Goal: Information Seeking & Learning: Learn about a topic

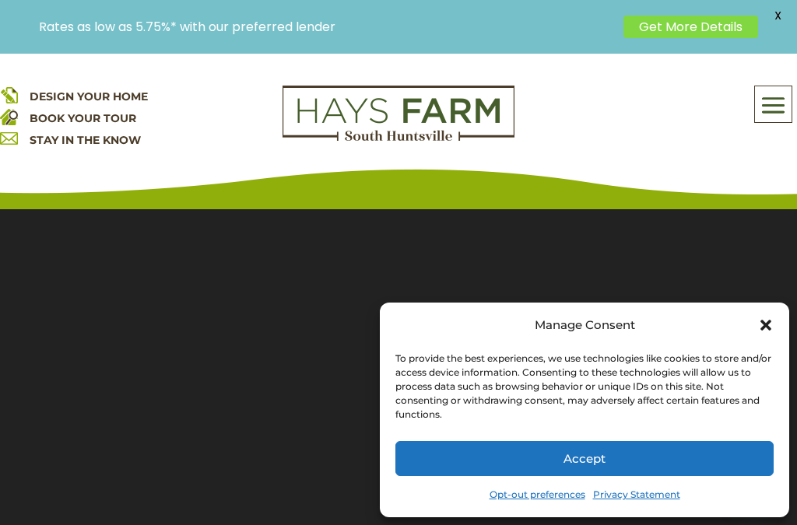
click at [701, 458] on button "Accept" at bounding box center [584, 458] width 378 height 35
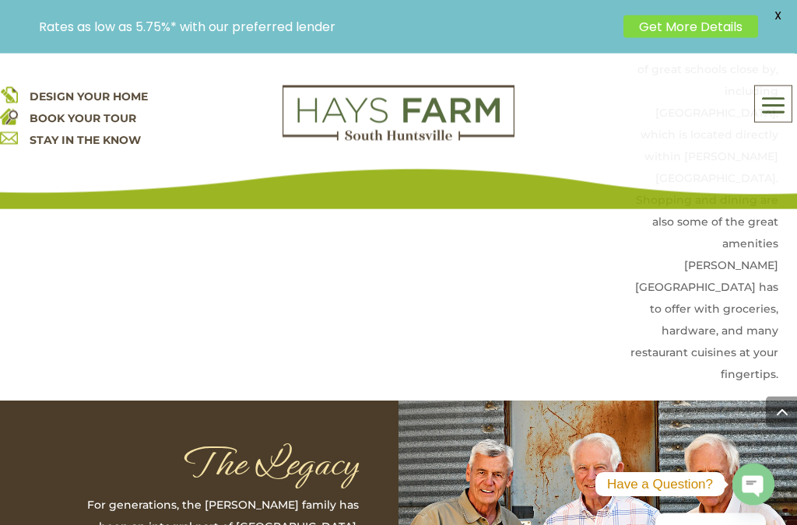
scroll to position [3714, 0]
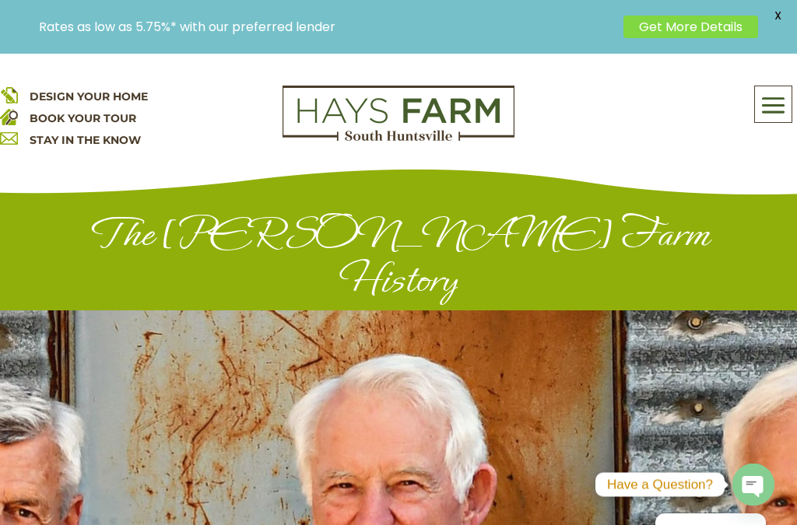
click at [774, 89] on span at bounding box center [773, 105] width 37 height 36
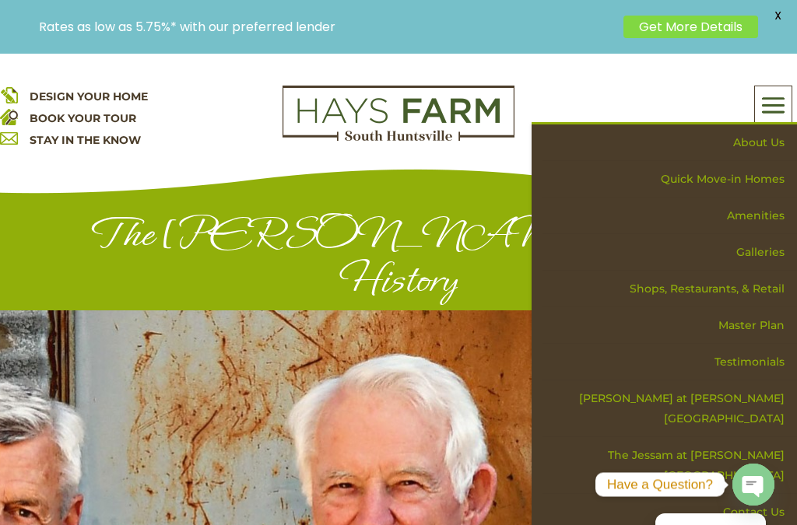
click at [757, 325] on link "Master Plan" at bounding box center [669, 325] width 255 height 37
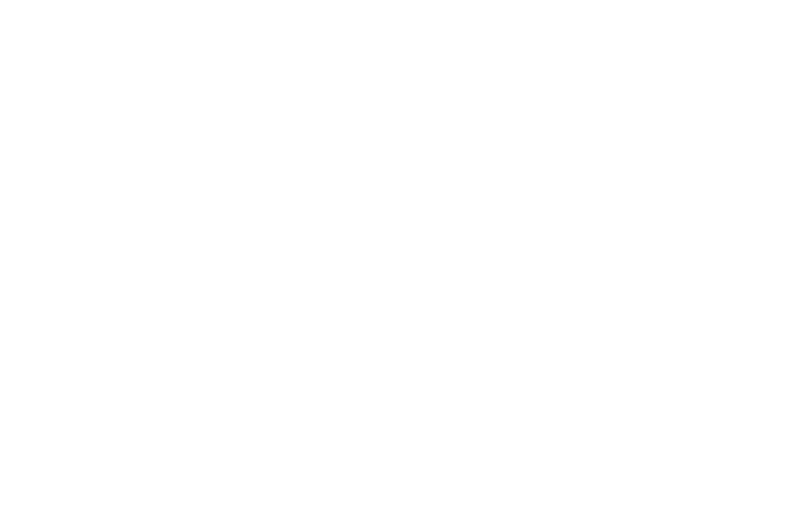
scroll to position [1650, 0]
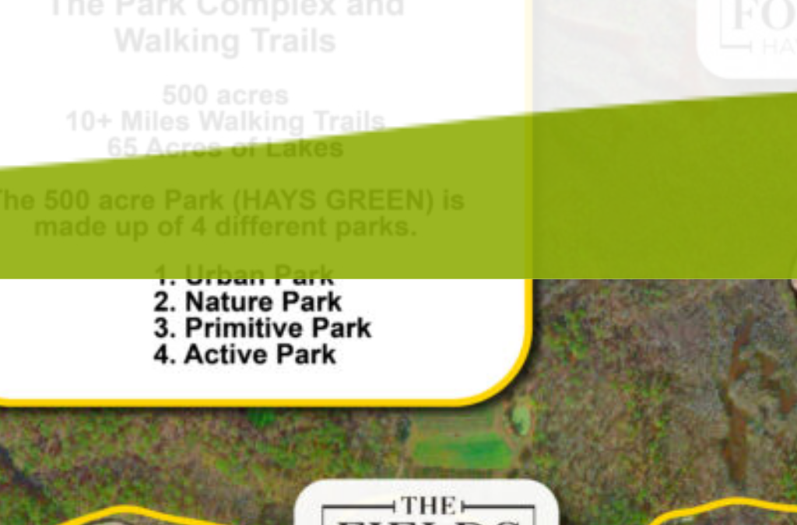
click at [119, 54] on div "DESIGN YOUR HOME BOOK YOUR TOUR STAY IN THE KNOW About Us Quick Move-in Homes A…" at bounding box center [398, 132] width 797 height 156
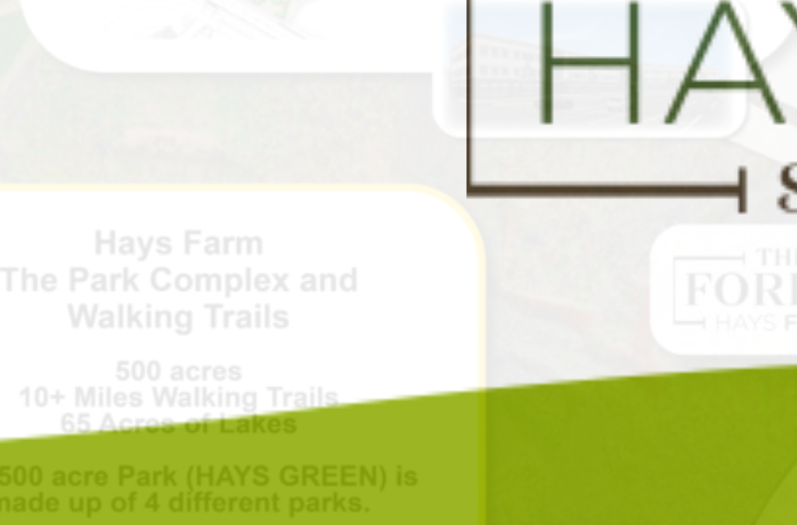
click at [111, 86] on div "DESIGN YOUR HOME BOOK YOUR TOUR STAY IN THE KNOW About Us Quick Move-in Homes A…" at bounding box center [398, 126] width 797 height 81
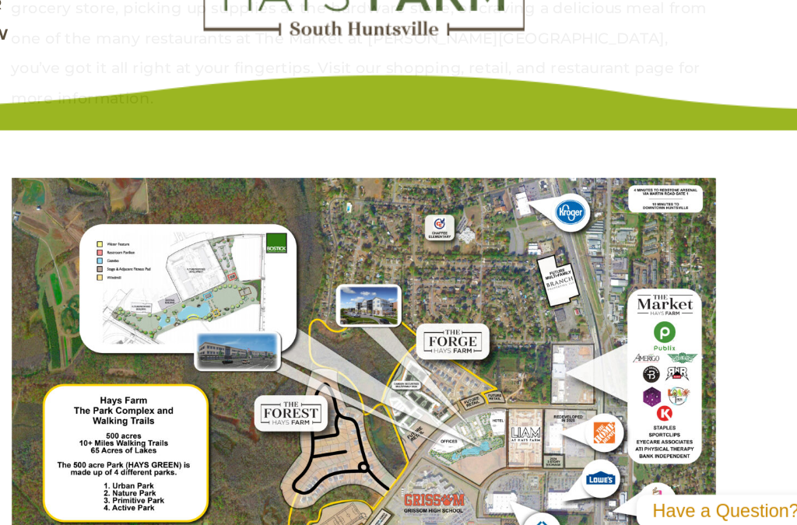
scroll to position [1395, 0]
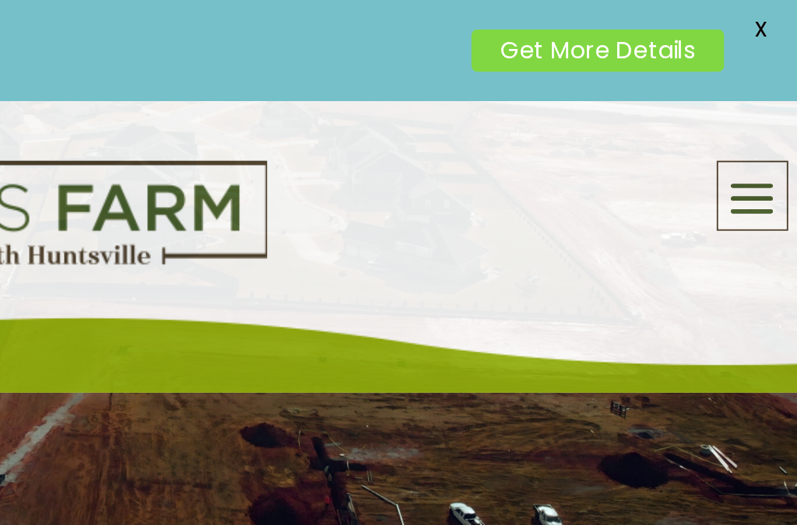
scroll to position [432, 0]
click at [755, 106] on span at bounding box center [773, 105] width 37 height 36
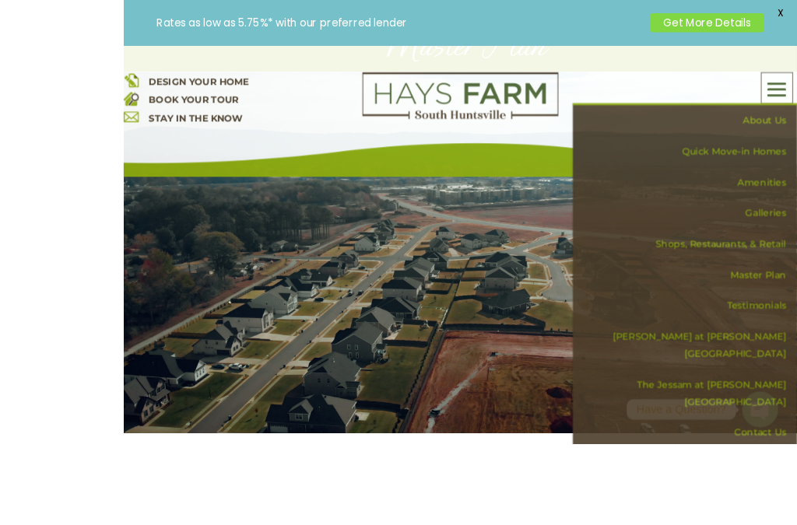
scroll to position [340, 0]
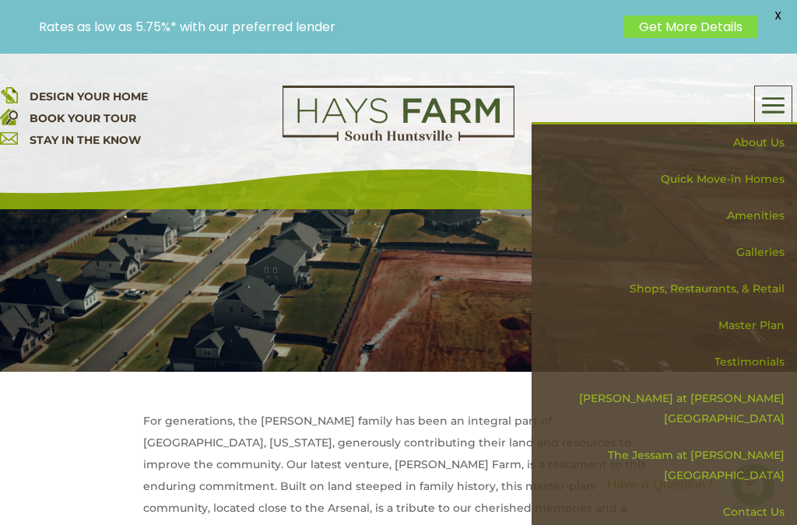
click at [97, 82] on div "DESIGN YOUR HOME BOOK YOUR TOUR STAY IN THE KNOW About Us Quick Move-in Homes A…" at bounding box center [398, 132] width 797 height 156
click at [97, 94] on span "DESIGN YOUR HOME" at bounding box center [89, 97] width 118 height 14
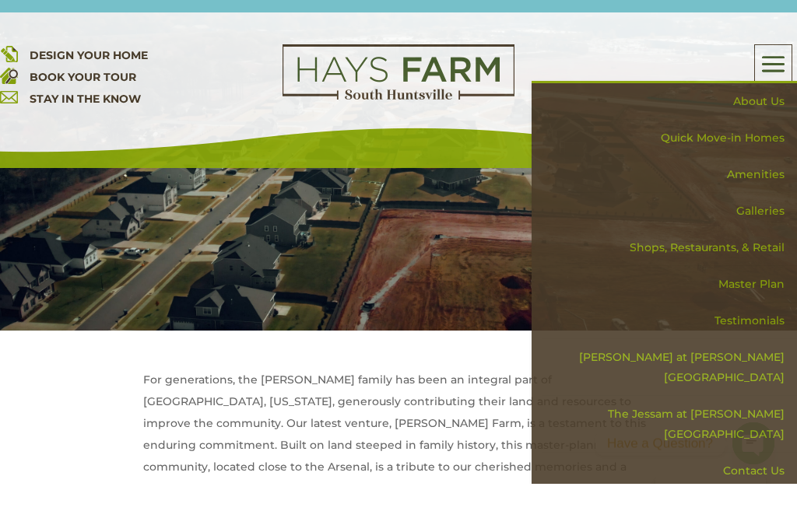
scroll to position [382, 0]
